Goal: Transaction & Acquisition: Purchase product/service

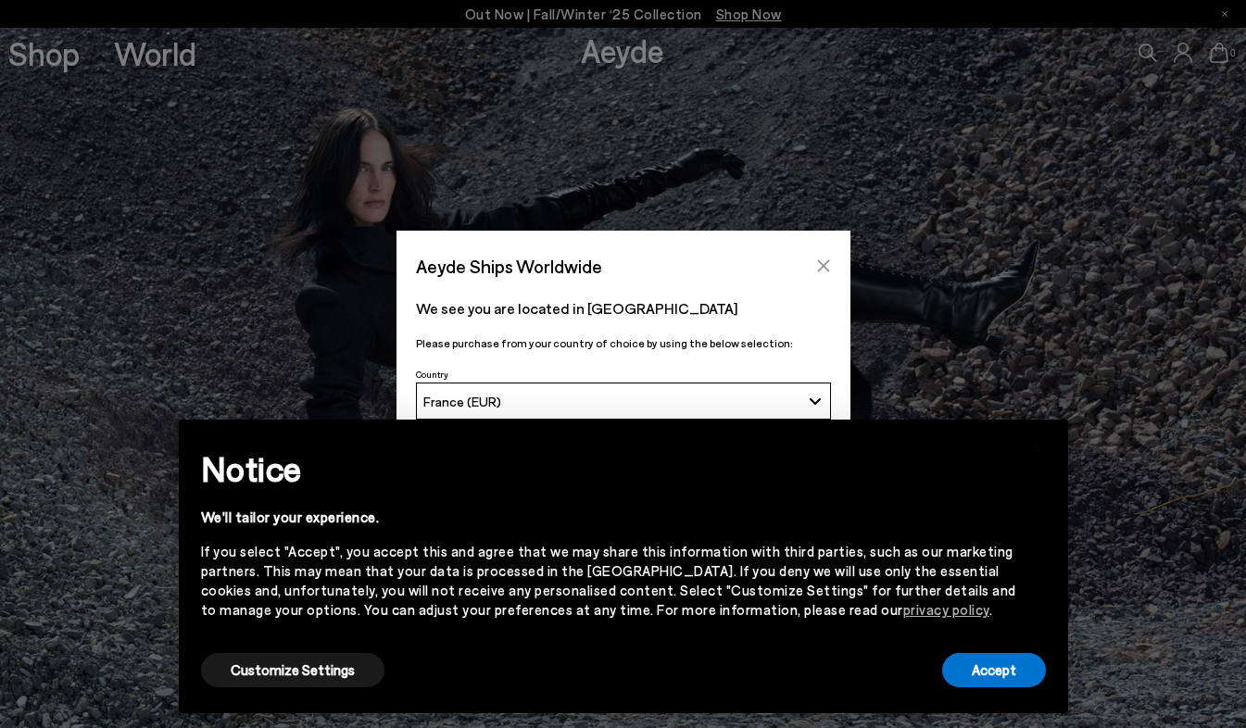
click at [826, 268] on icon "Close" at bounding box center [823, 266] width 12 height 12
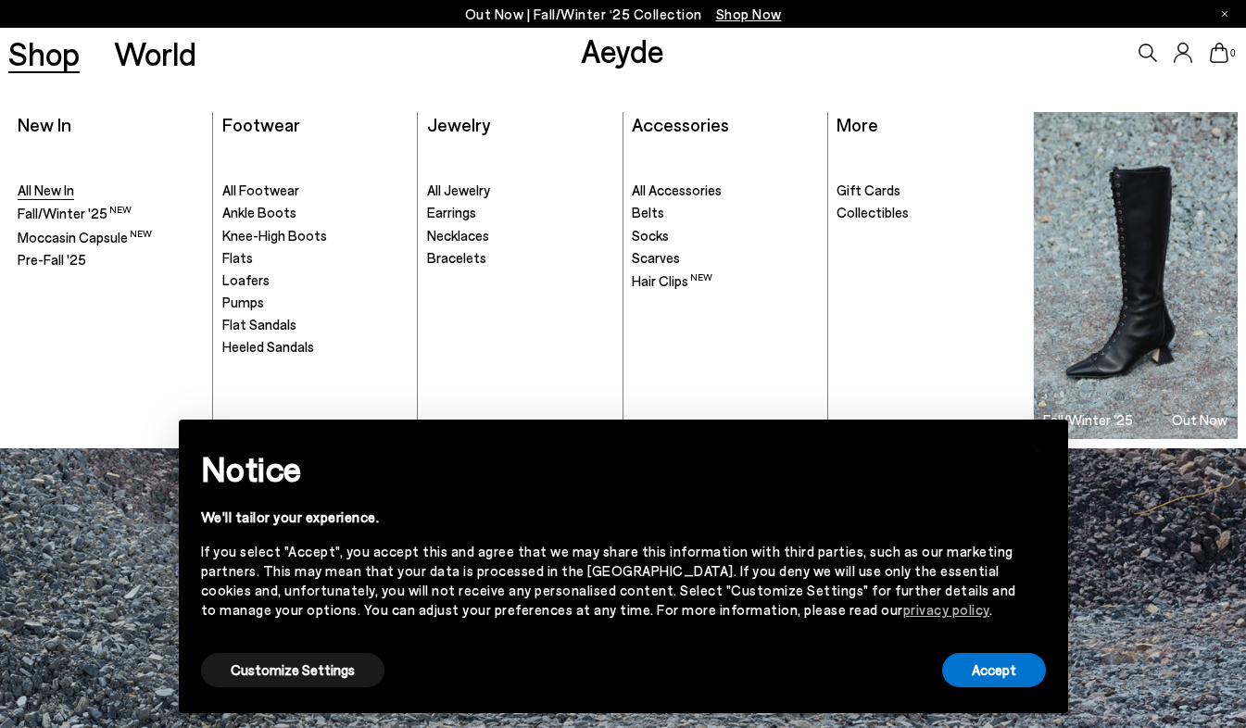
click at [47, 194] on span "All New In" at bounding box center [46, 190] width 57 height 17
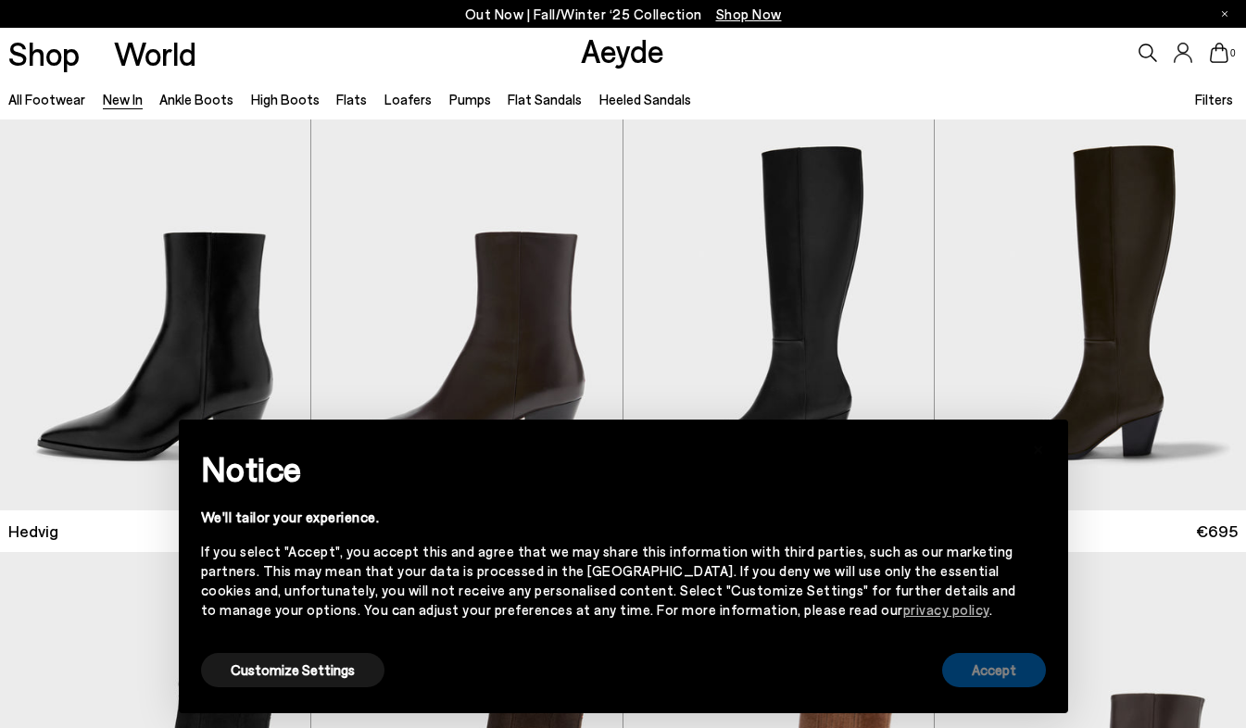
click at [1028, 660] on button "Accept" at bounding box center [994, 670] width 104 height 34
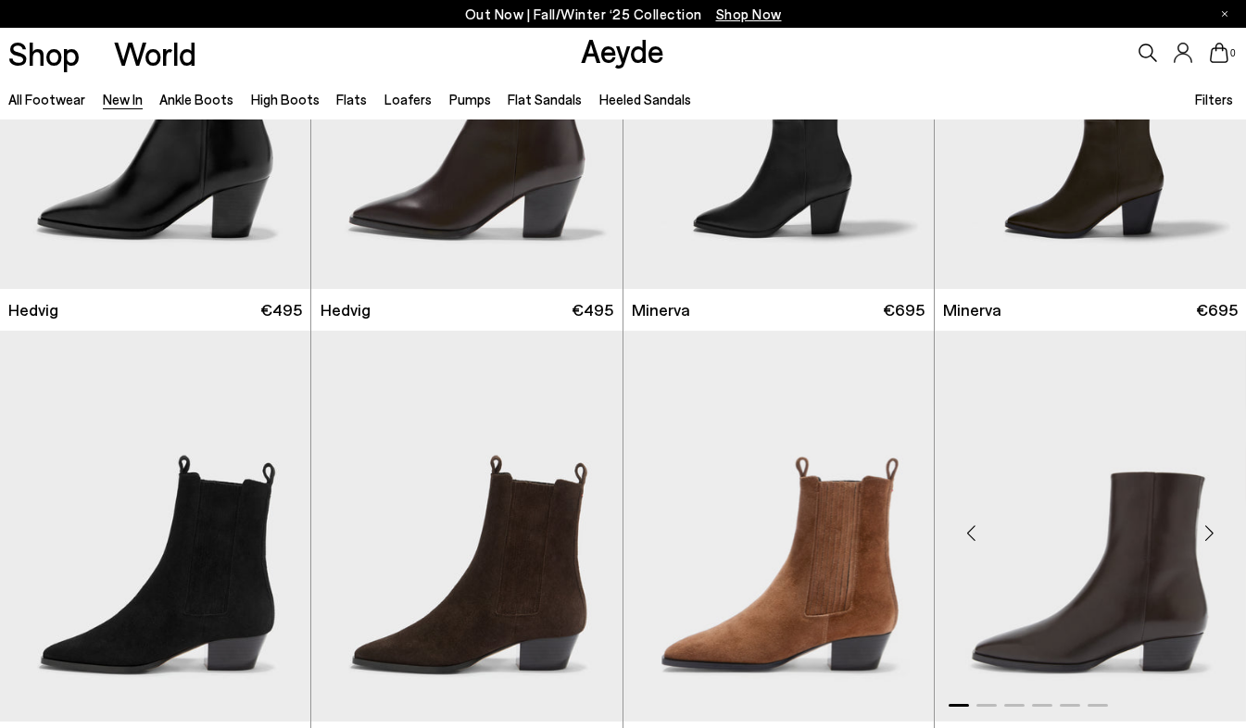
scroll to position [278, 0]
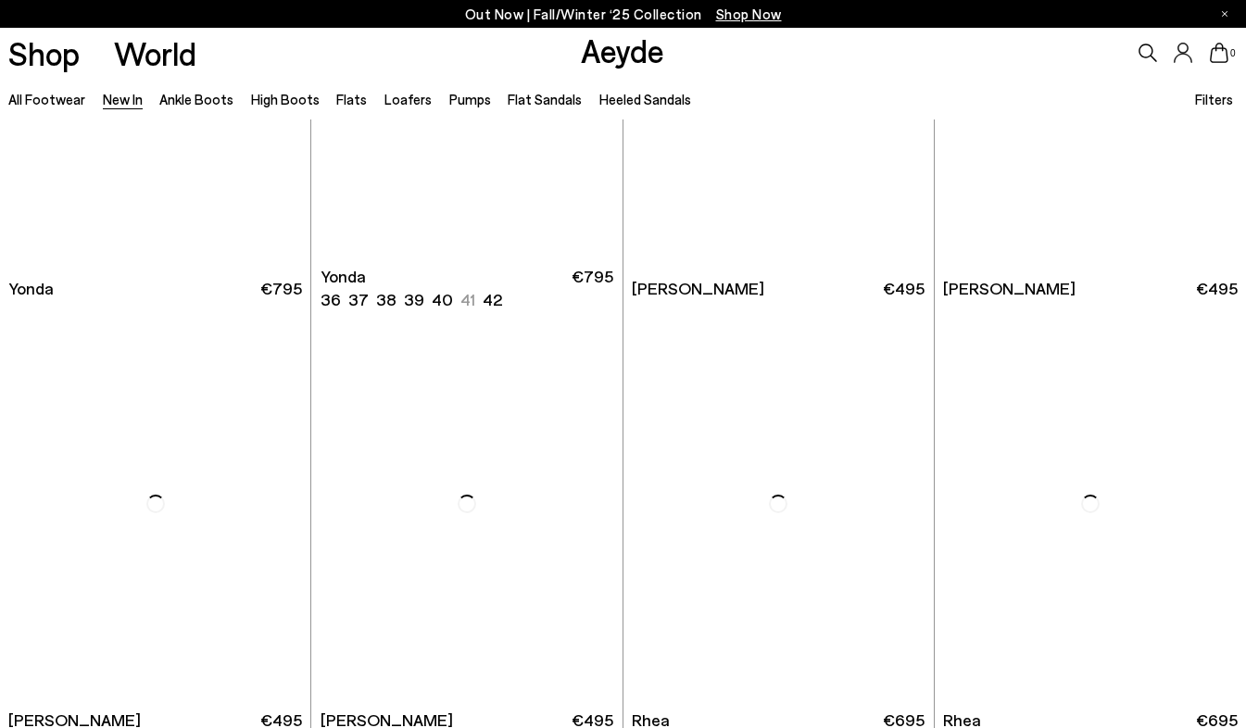
scroll to position [2965, 0]
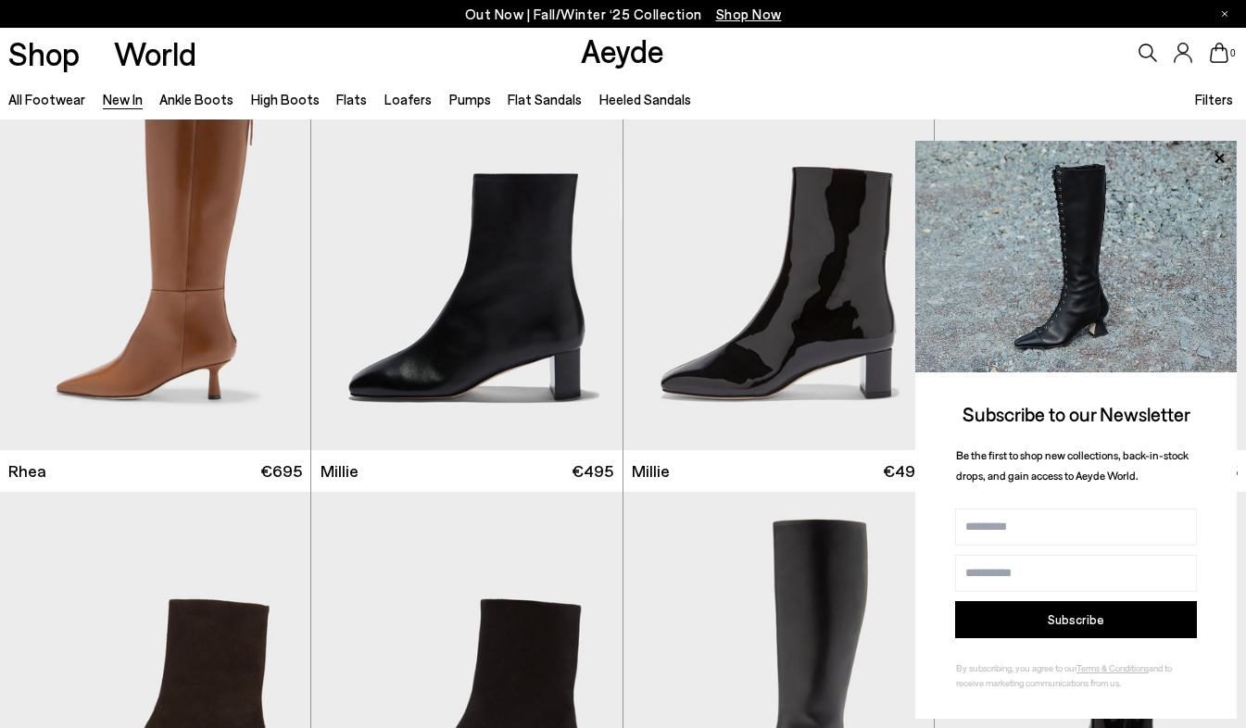
scroll to position [3521, 0]
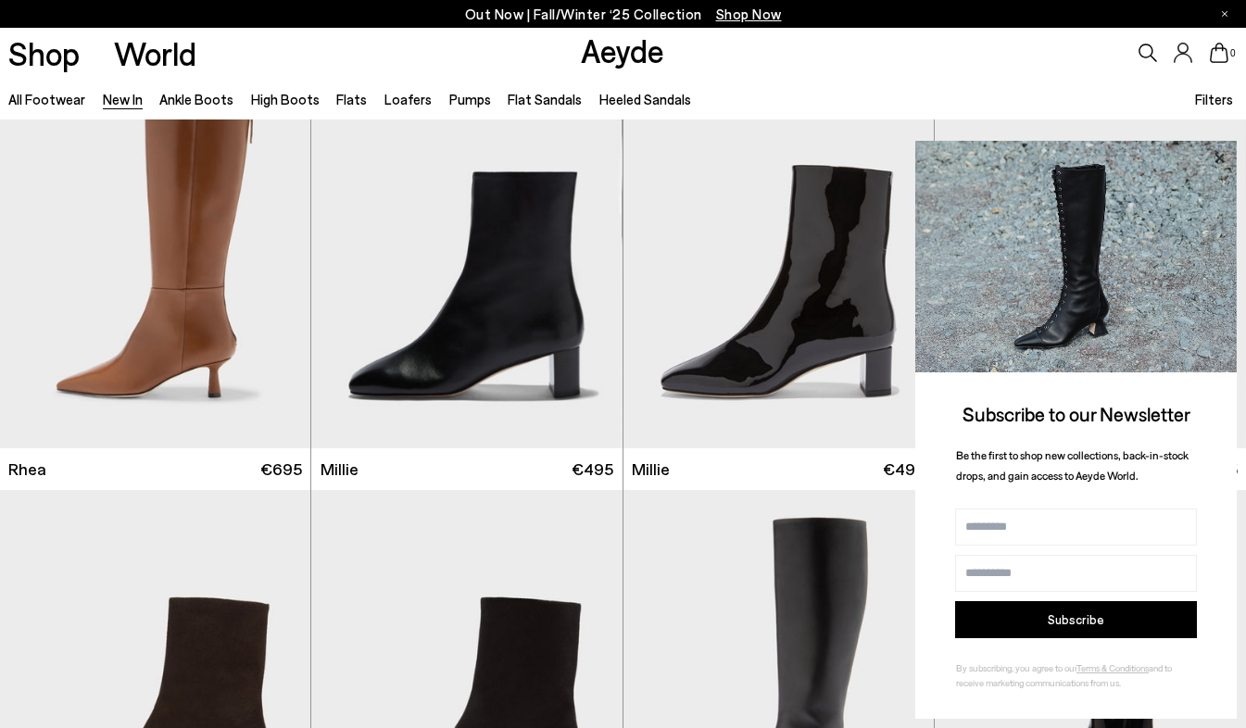
click at [1224, 153] on icon at bounding box center [1219, 158] width 24 height 24
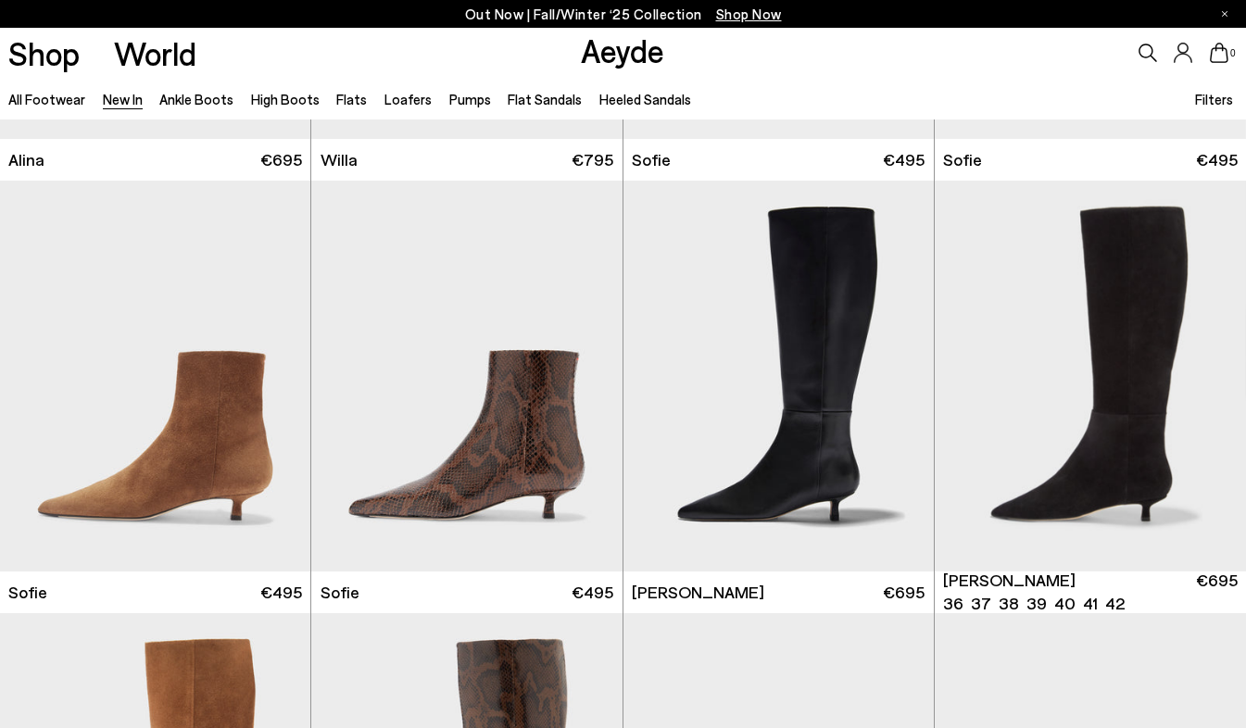
scroll to position [6023, 0]
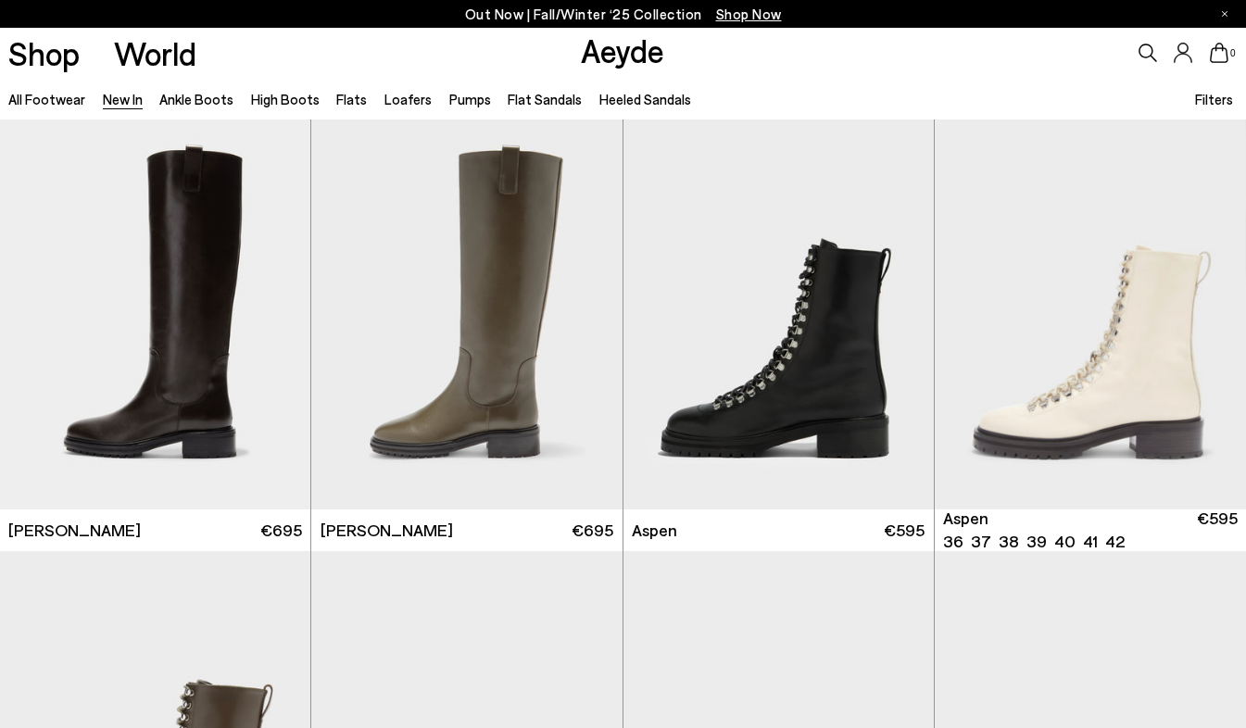
scroll to position [9637, 0]
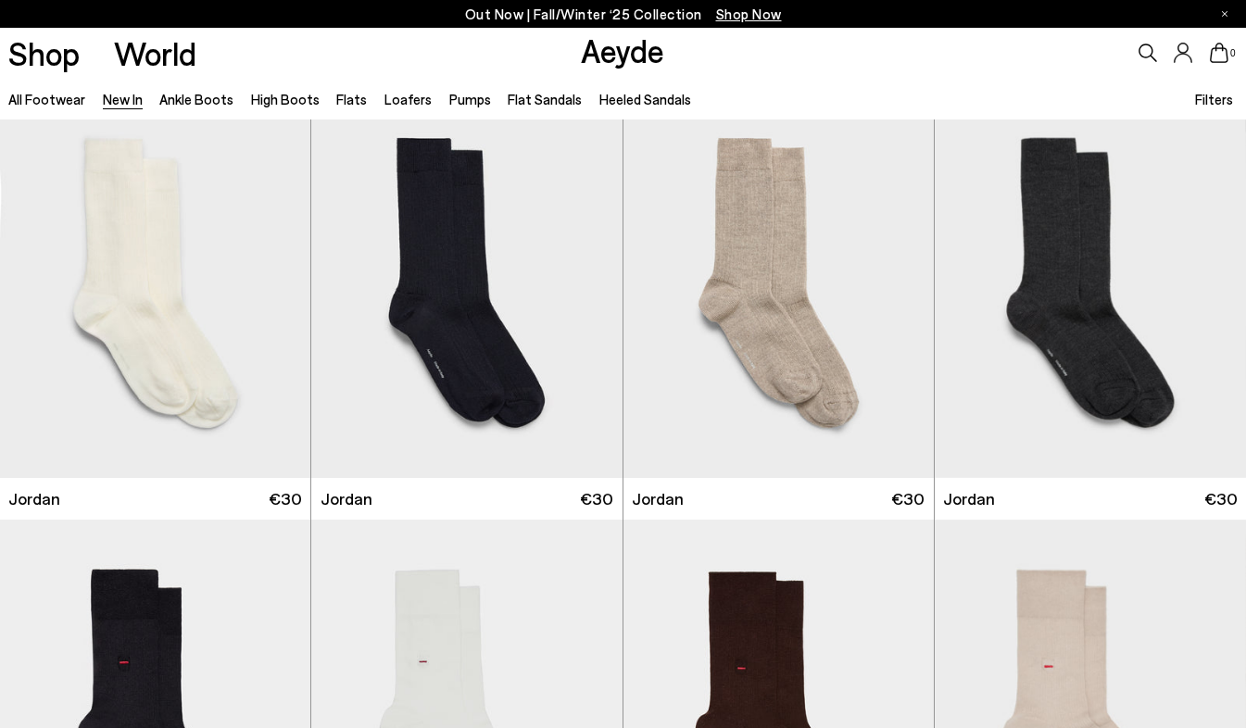
scroll to position [13158, 0]
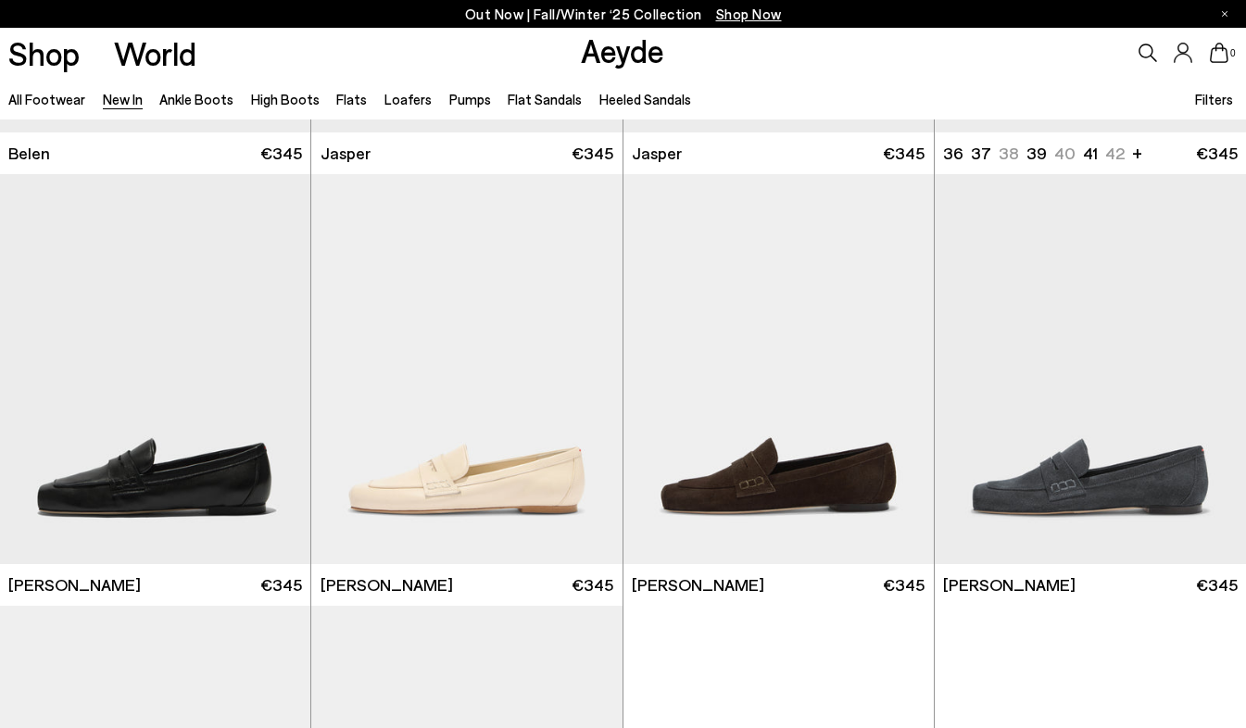
scroll to position [16031, 0]
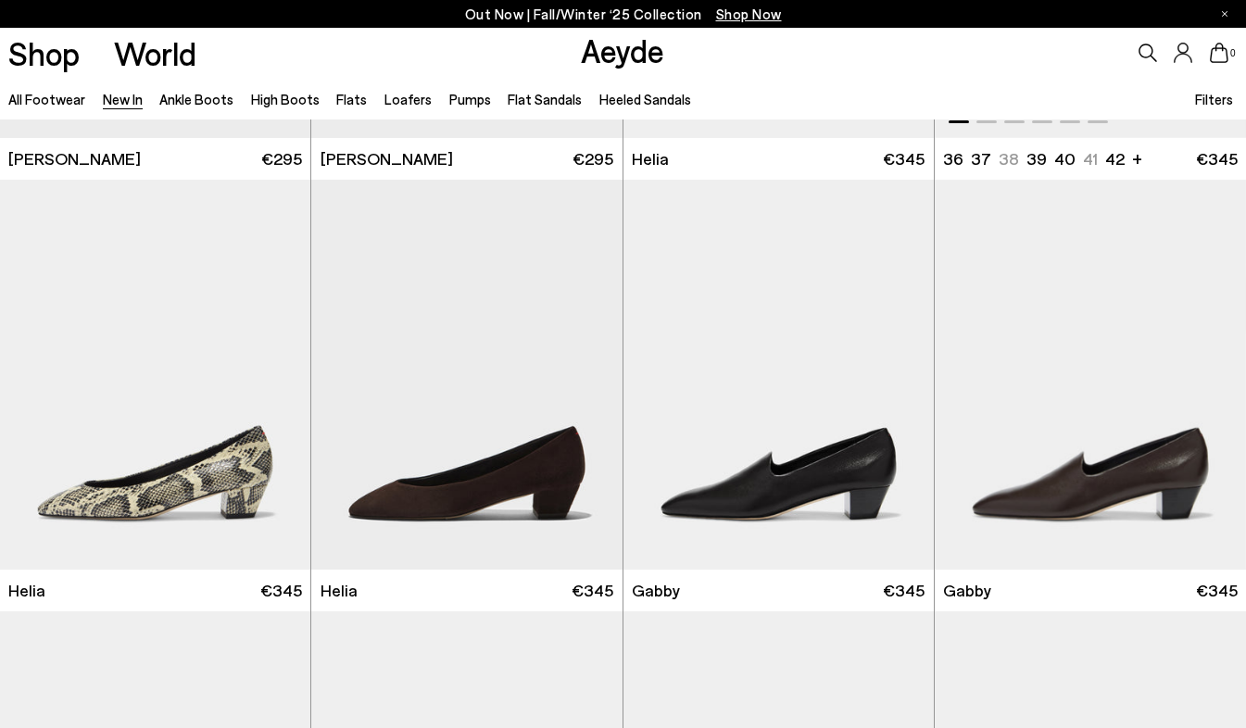
scroll to position [17606, 0]
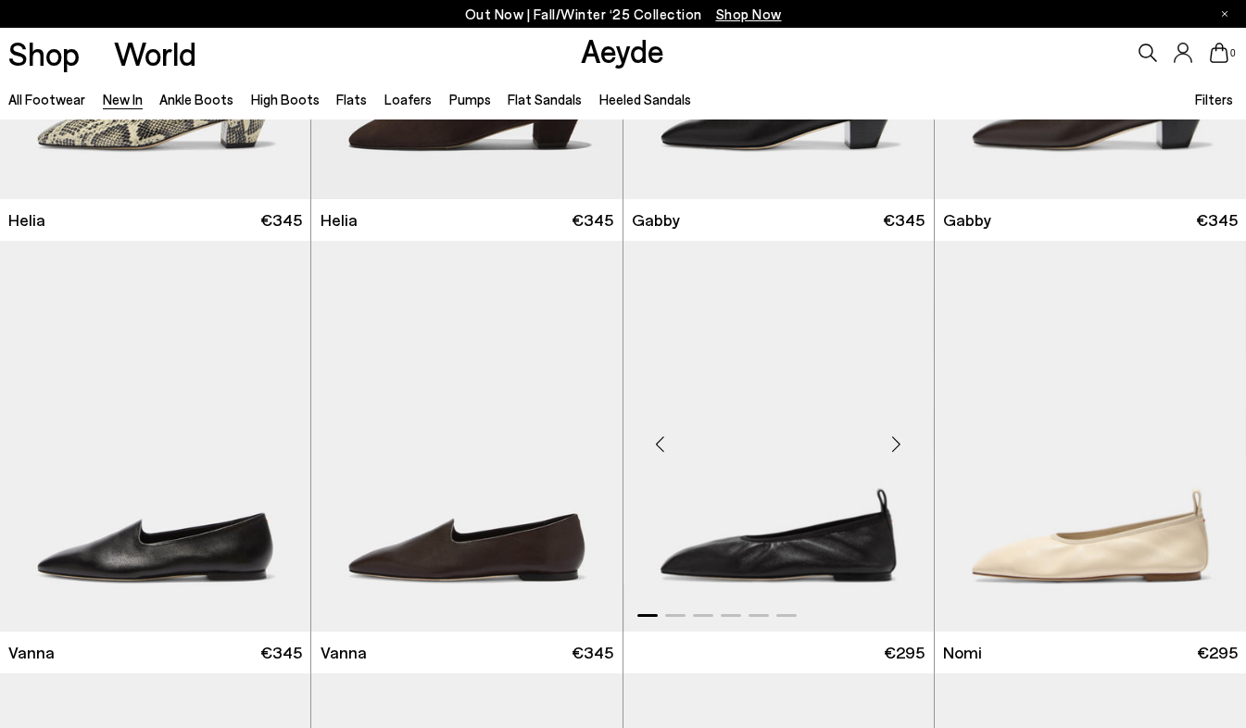
click at [799, 567] on img "1 / 6" at bounding box center [779, 436] width 310 height 391
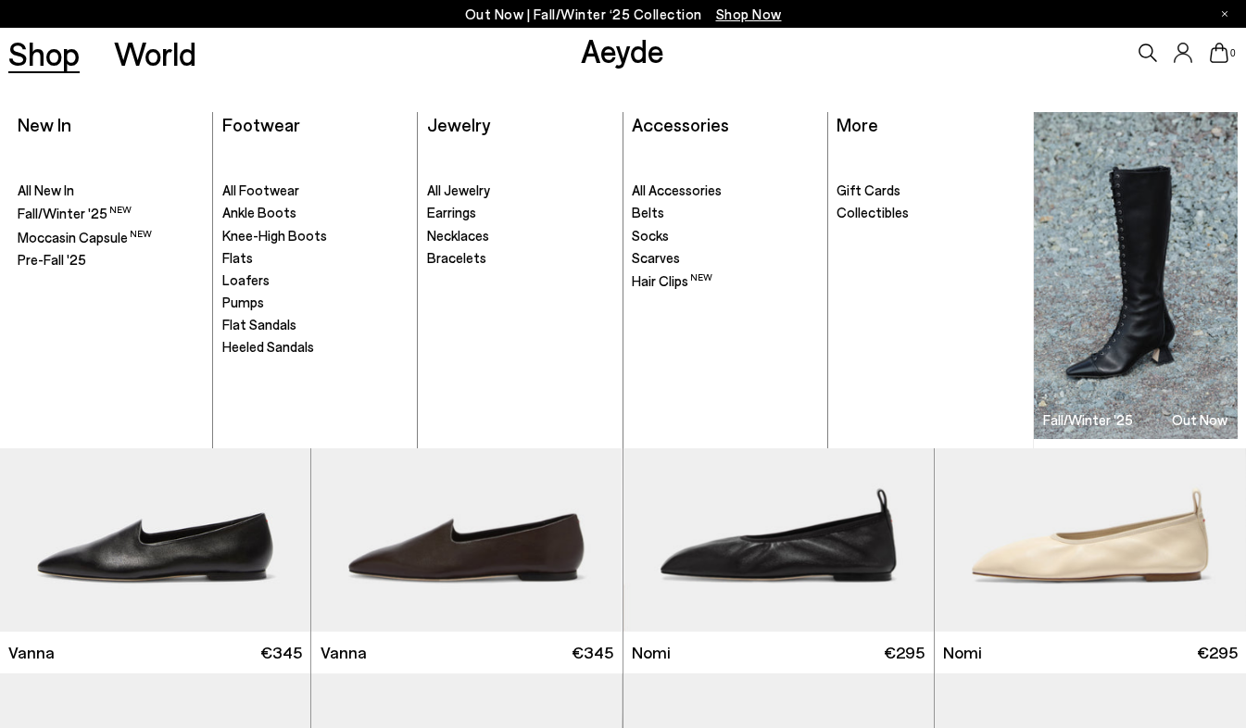
scroll to position [17884, 0]
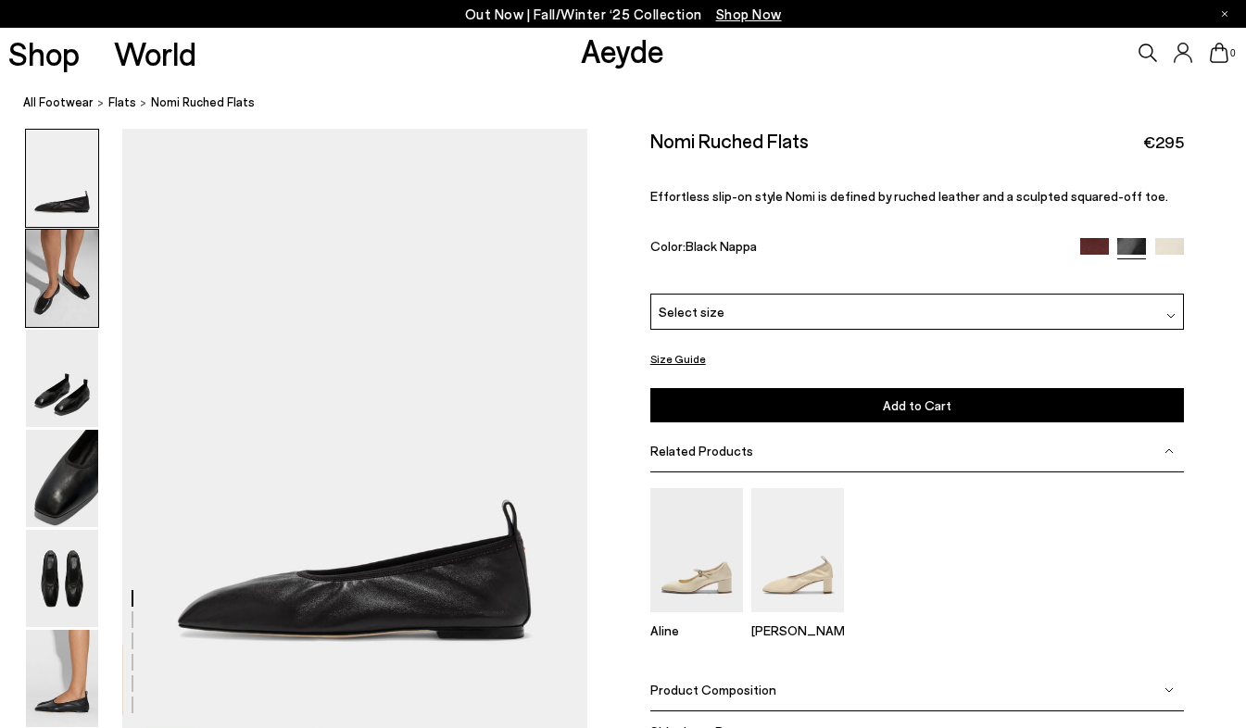
click at [53, 277] on img at bounding box center [62, 278] width 72 height 97
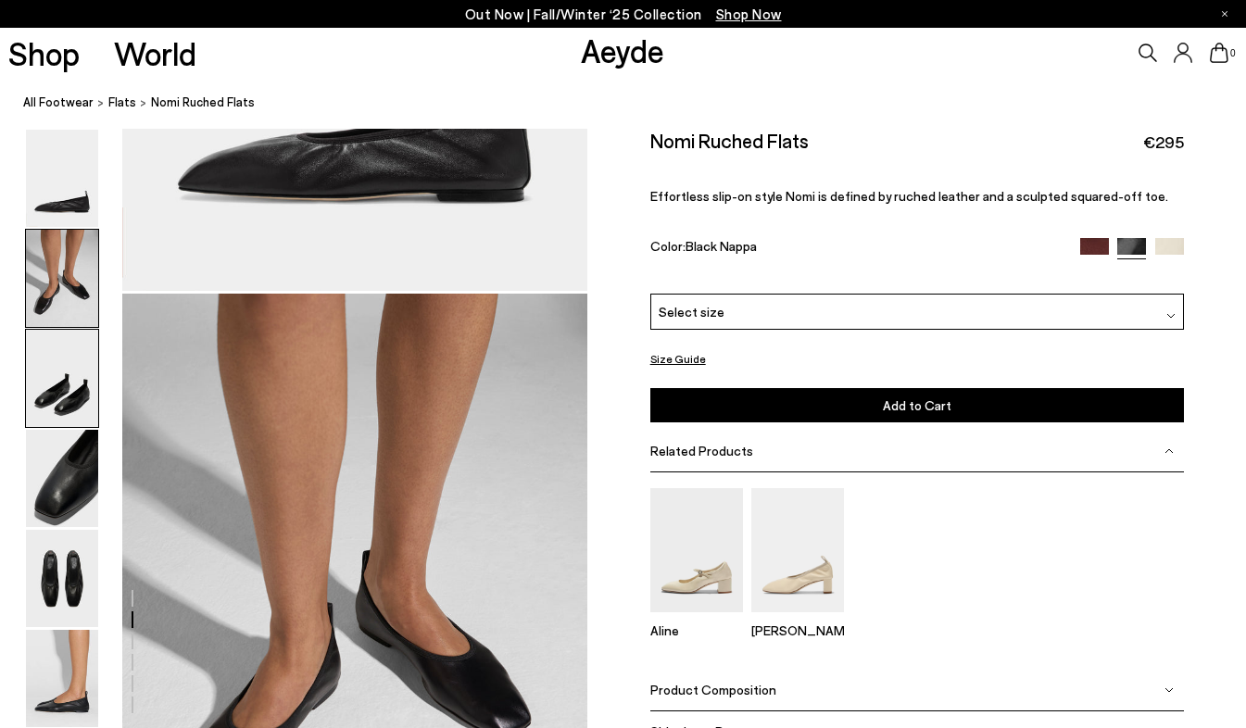
scroll to position [604, 0]
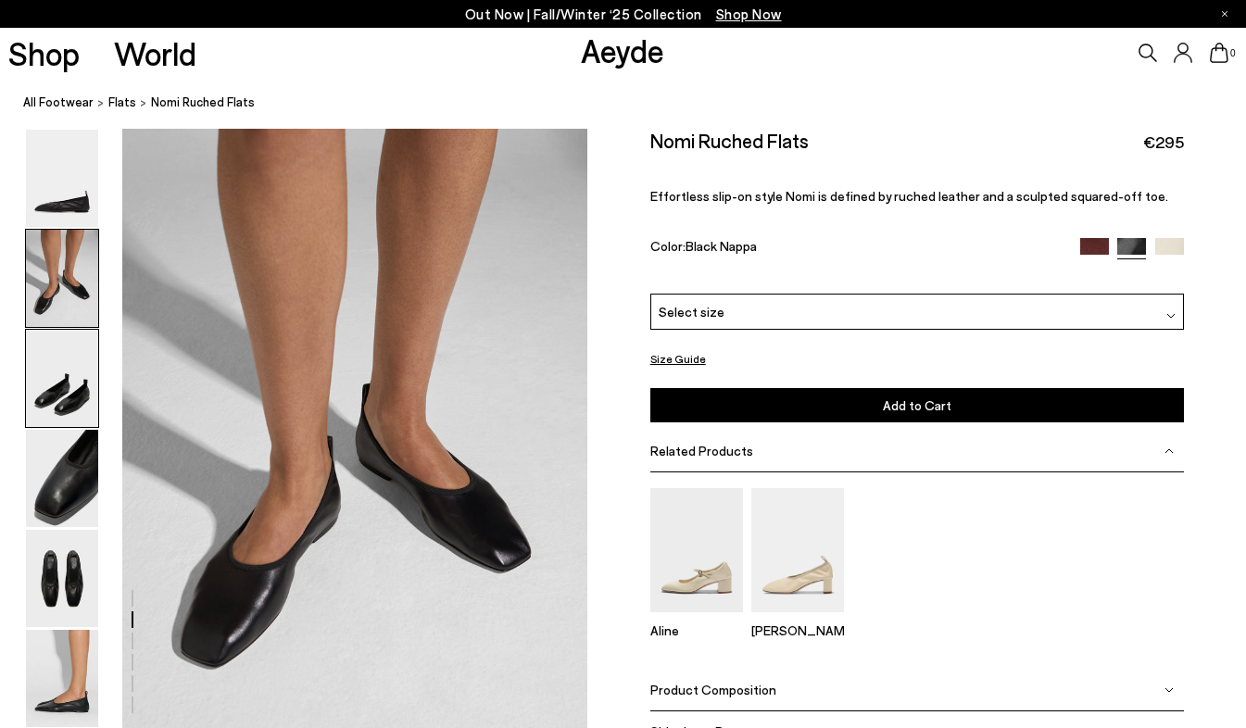
click at [68, 364] on img at bounding box center [62, 378] width 72 height 97
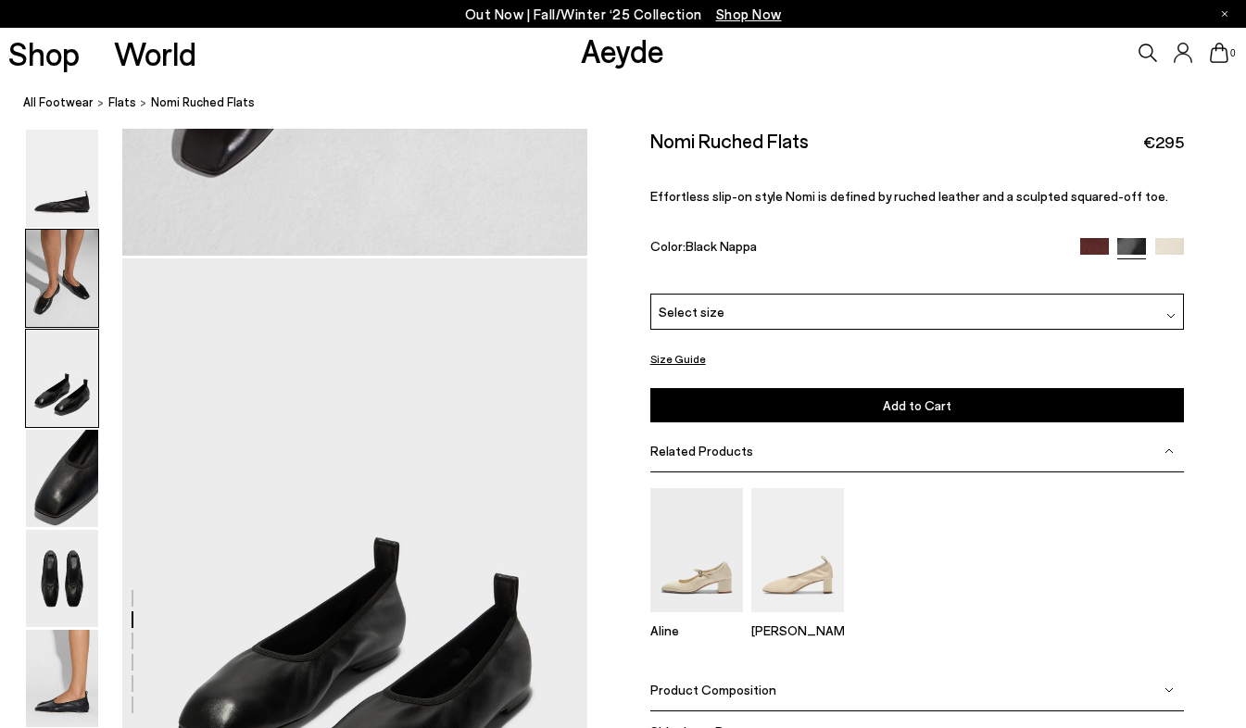
scroll to position [1228, 0]
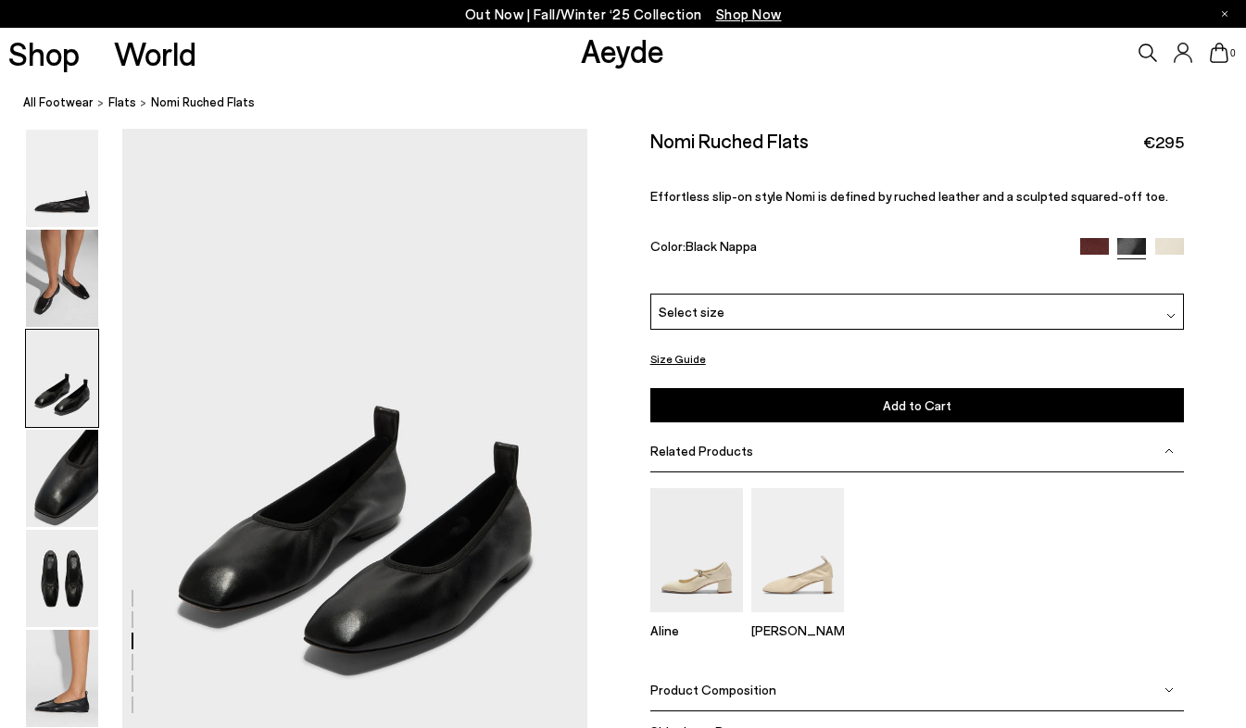
click at [69, 414] on img at bounding box center [62, 378] width 72 height 97
click at [84, 470] on img at bounding box center [62, 478] width 72 height 97
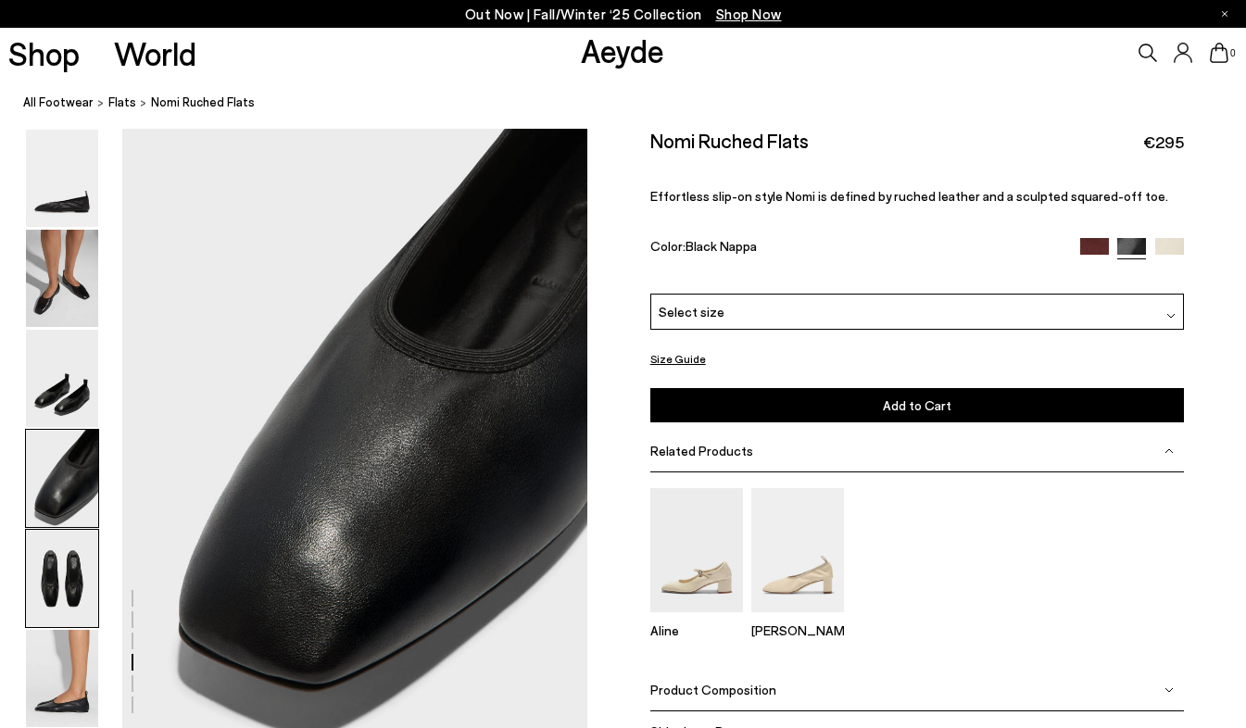
click at [92, 539] on img at bounding box center [62, 578] width 72 height 97
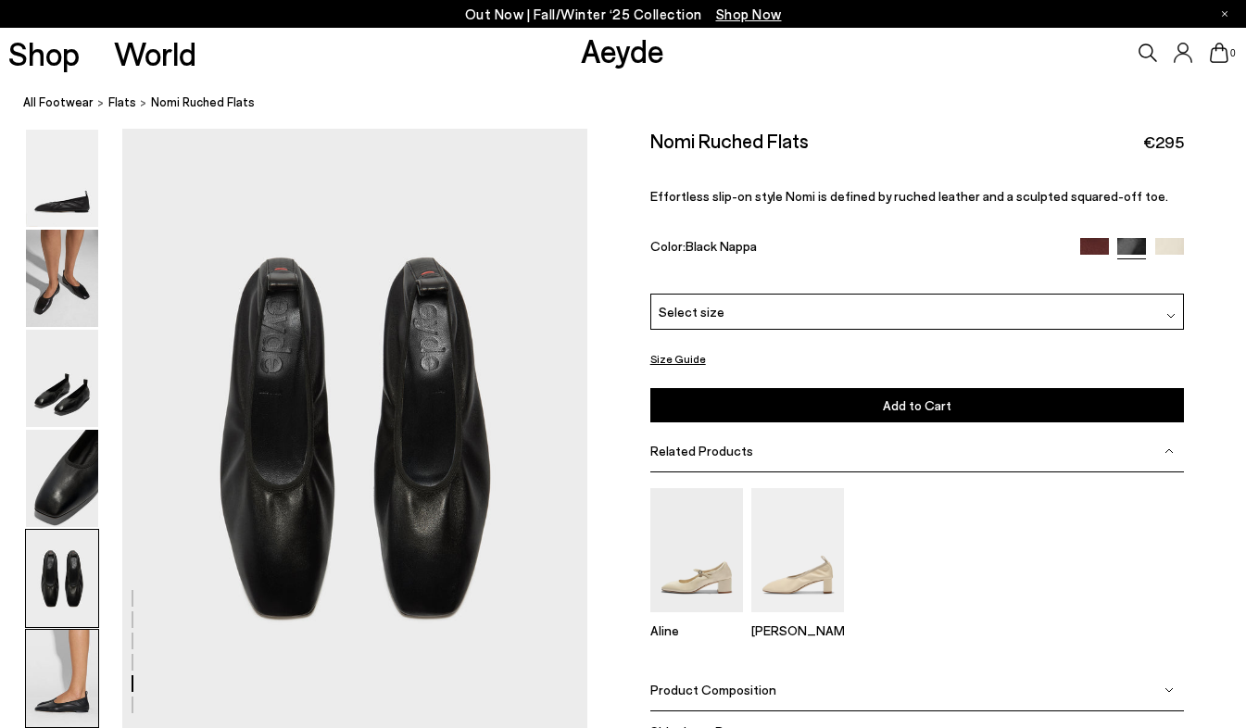
click at [92, 673] on img at bounding box center [62, 678] width 72 height 97
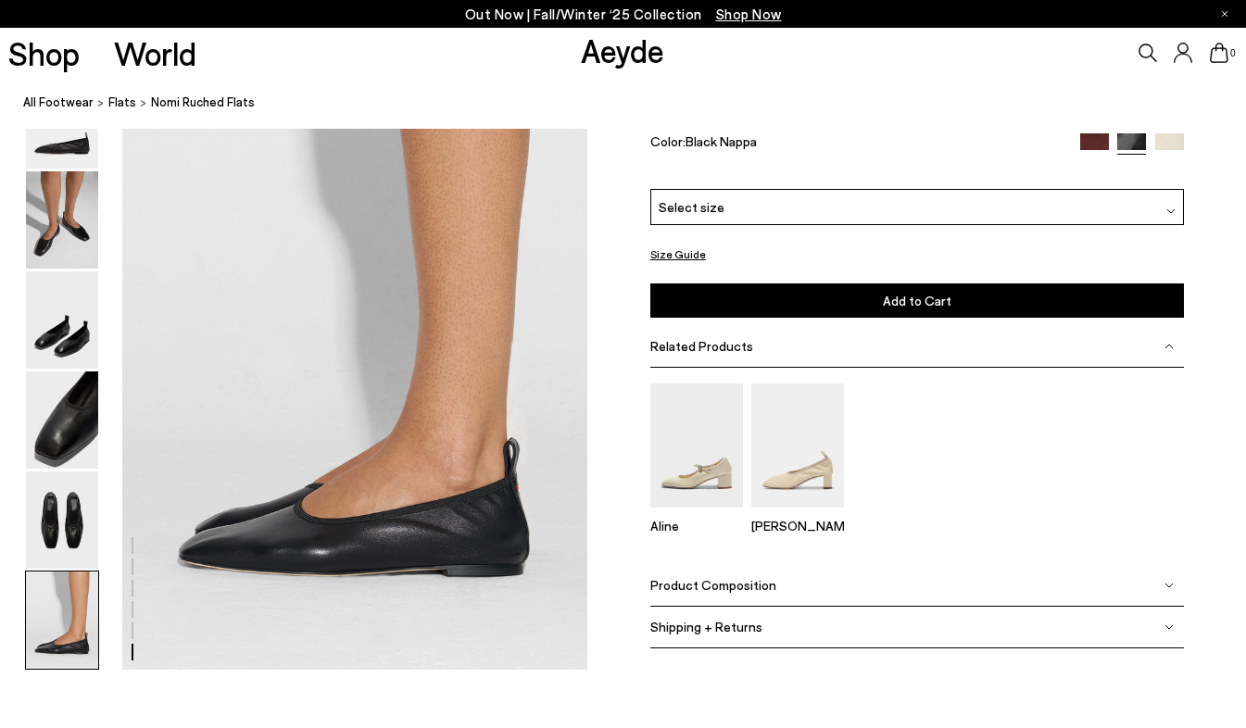
scroll to position [3226, 0]
